Goal: Find specific page/section: Find specific page/section

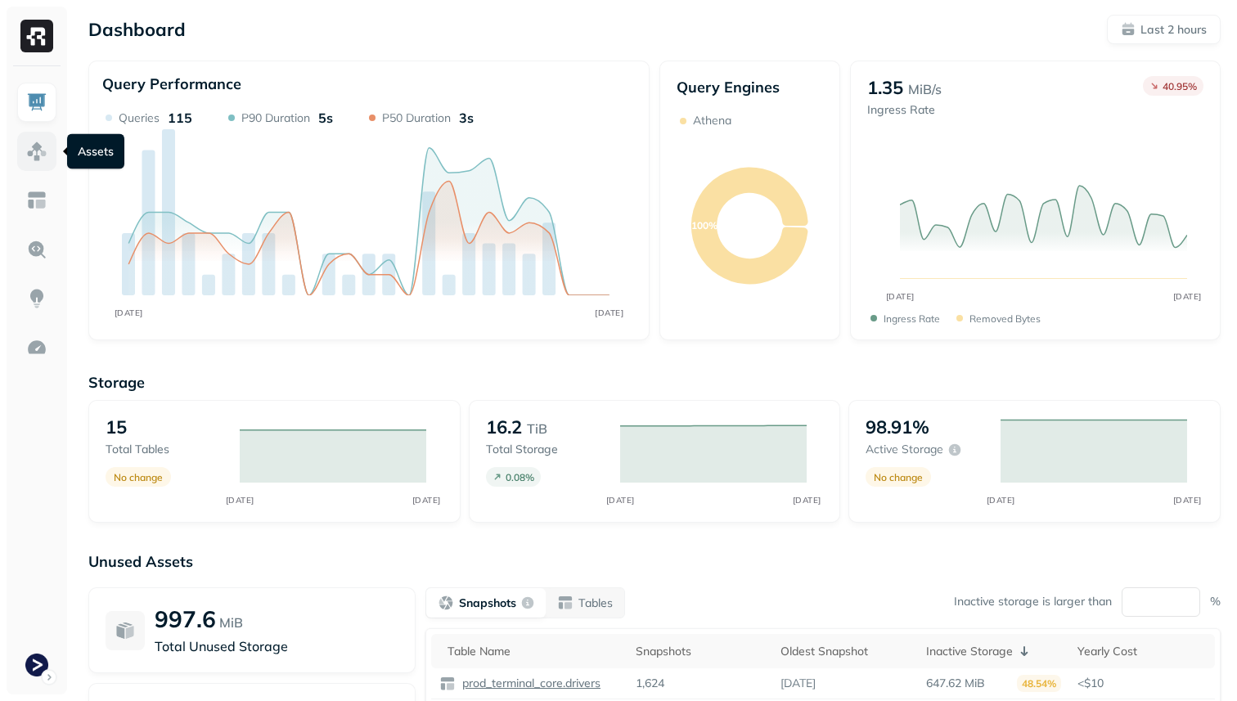
click at [40, 148] on img at bounding box center [36, 151] width 21 height 21
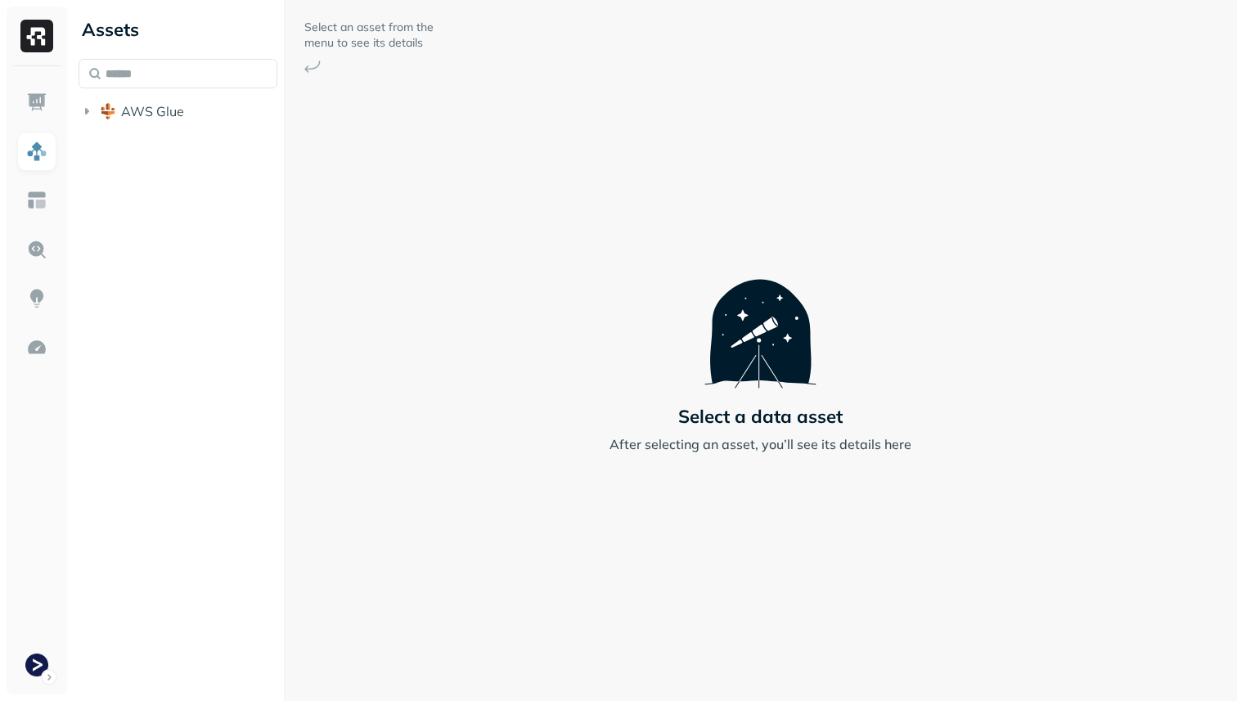
click at [168, 124] on li "AWS Glue" at bounding box center [178, 112] width 199 height 29
click at [166, 122] on button "AWS Glue" at bounding box center [178, 111] width 199 height 26
click at [164, 146] on span "prod_terminal_core" at bounding box center [196, 142] width 119 height 16
click at [164, 168] on span "Tables" at bounding box center [153, 173] width 41 height 16
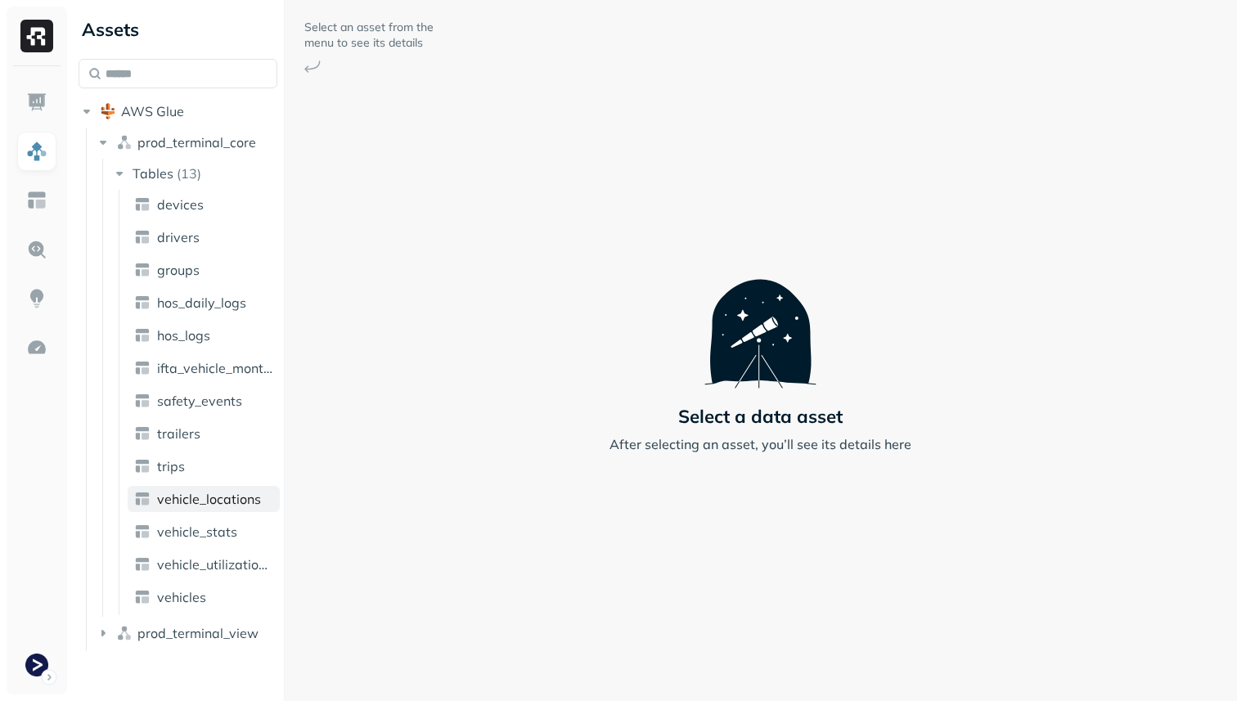
click at [200, 493] on span "vehicle_locations" at bounding box center [209, 499] width 104 height 16
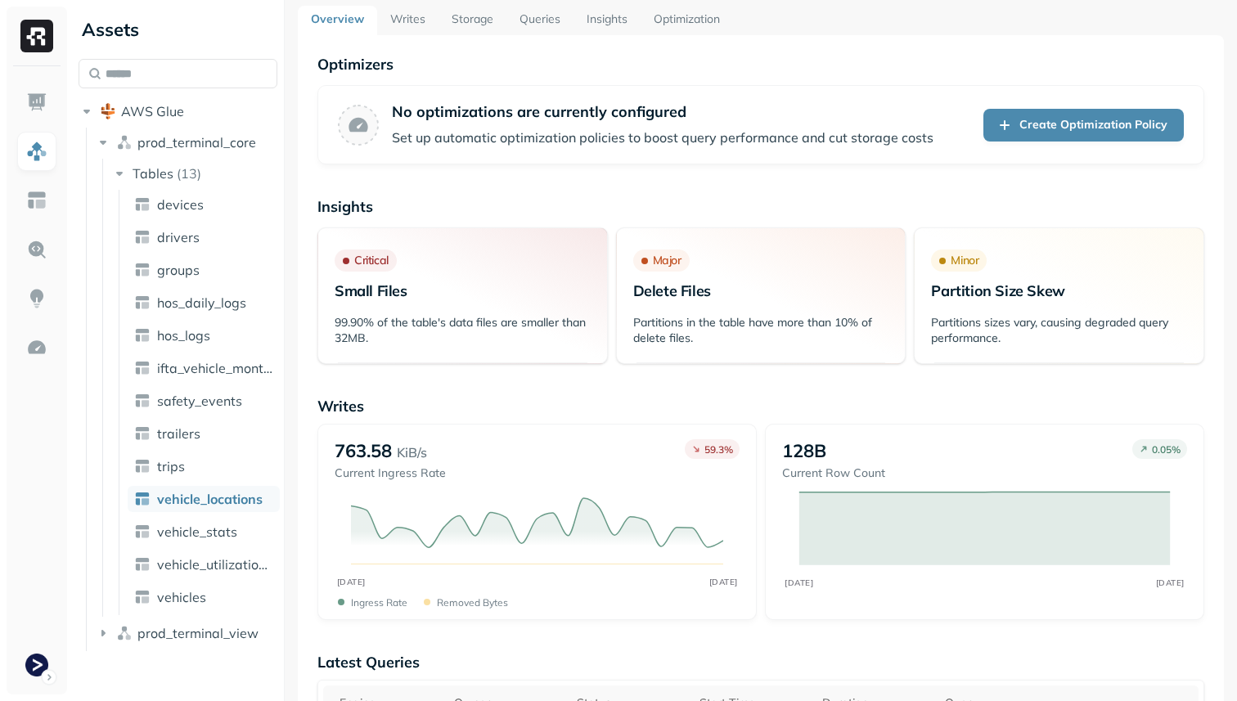
scroll to position [55, 0]
click at [487, 24] on link "Storage" at bounding box center [473, 18] width 68 height 29
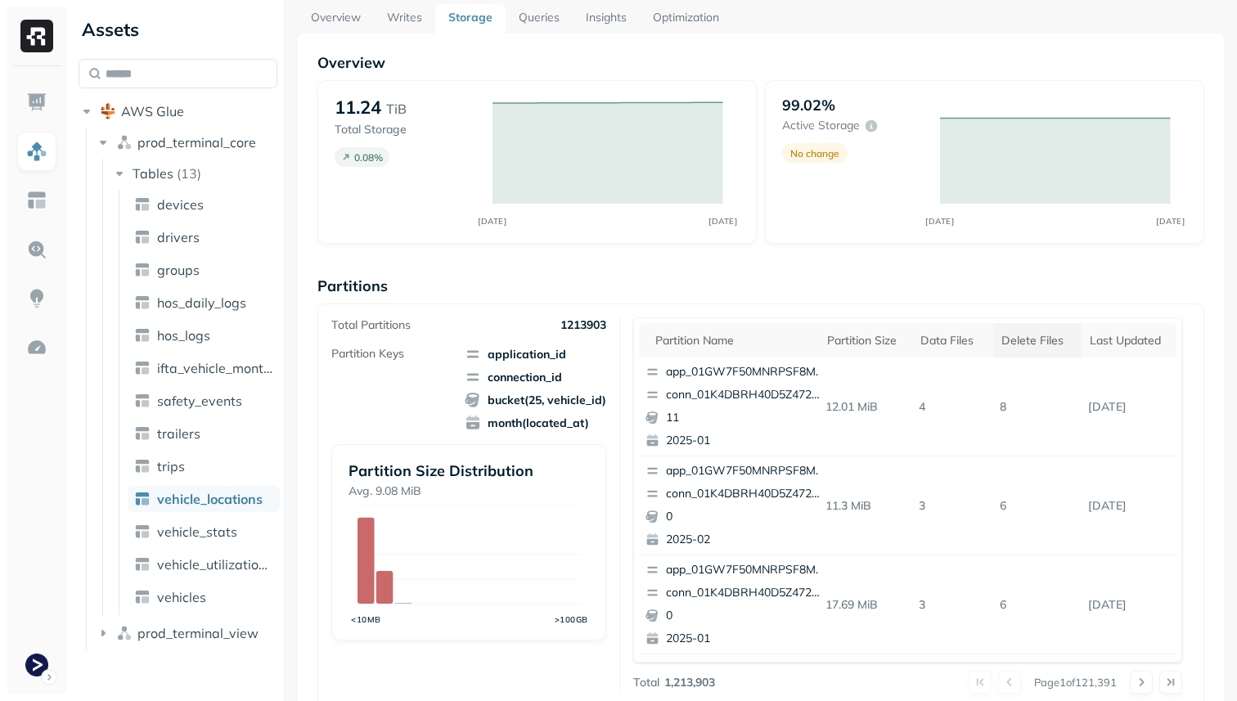
click at [1031, 347] on div "Delete Files" at bounding box center [1038, 341] width 72 height 16
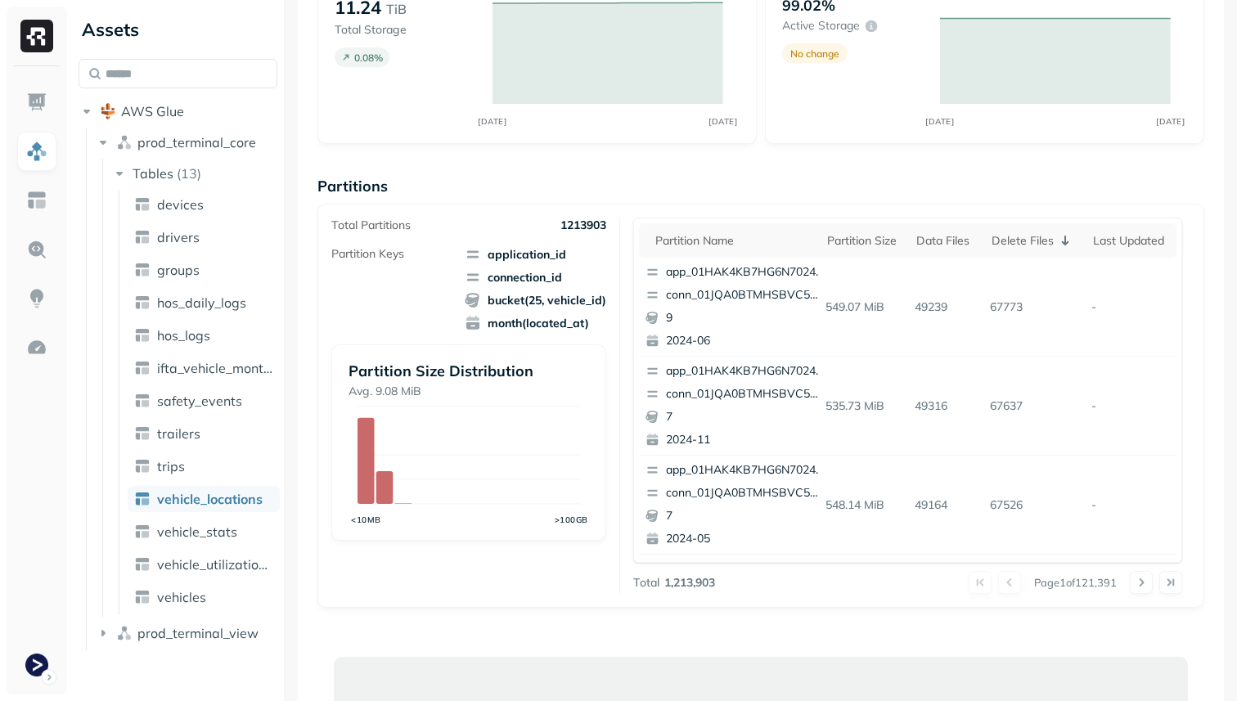
scroll to position [193, 0]
